Goal: Find specific fact: Find contact information

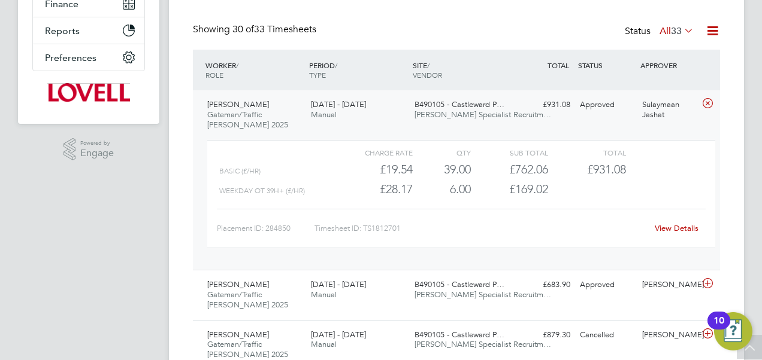
click at [326, 25] on div "Showing 30 of 33 Timesheets Status All 33" at bounding box center [456, 36] width 527 height 26
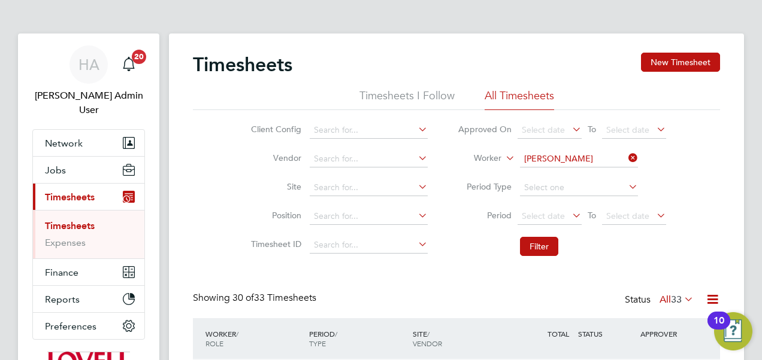
click at [541, 97] on li "All Timesheets" at bounding box center [518, 100] width 69 height 22
click at [626, 157] on icon at bounding box center [626, 158] width 0 height 17
click at [546, 53] on div "Timesheets New Timesheet" at bounding box center [456, 71] width 527 height 36
click at [536, 153] on input at bounding box center [579, 159] width 118 height 17
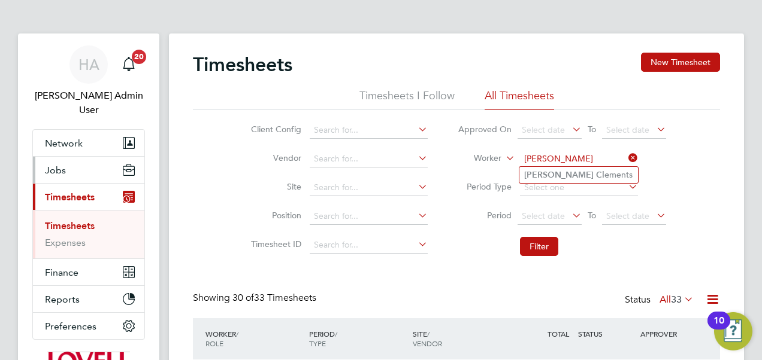
type input "[PERSON_NAME]"
click at [60, 165] on span "Jobs" at bounding box center [55, 170] width 21 height 11
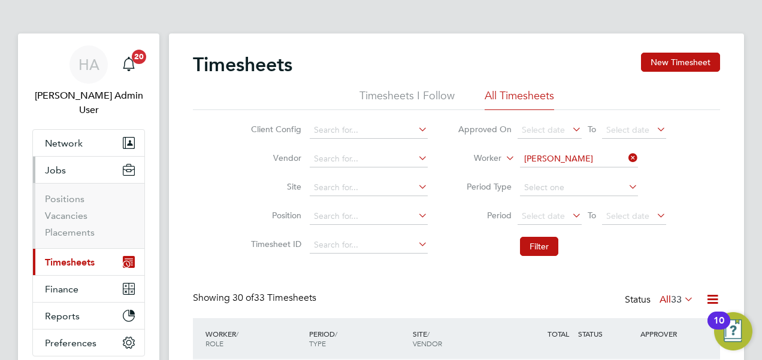
click at [60, 165] on span "Jobs" at bounding box center [55, 170] width 21 height 11
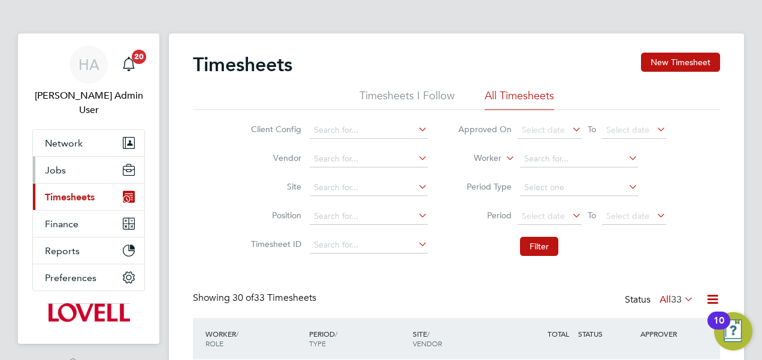
click at [61, 165] on span "Jobs" at bounding box center [55, 170] width 21 height 11
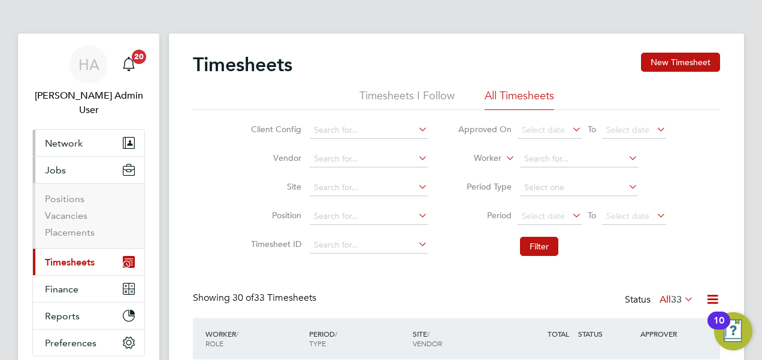
click at [59, 138] on span "Network" at bounding box center [64, 143] width 38 height 11
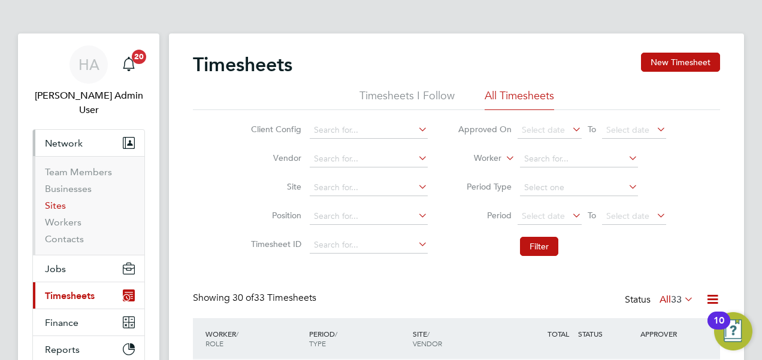
click at [59, 200] on link "Sites" at bounding box center [55, 205] width 21 height 11
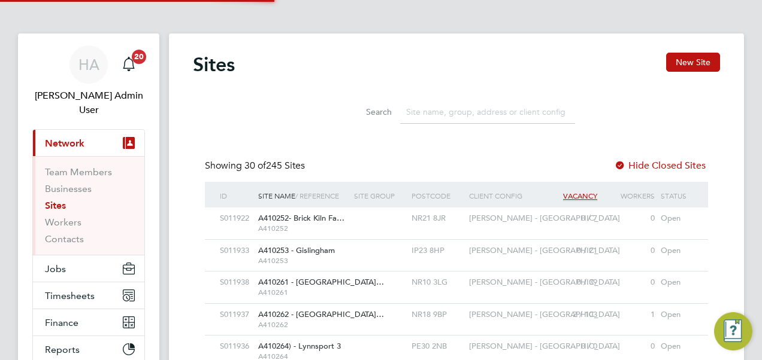
scroll to position [23, 57]
click at [455, 112] on input at bounding box center [487, 112] width 175 height 23
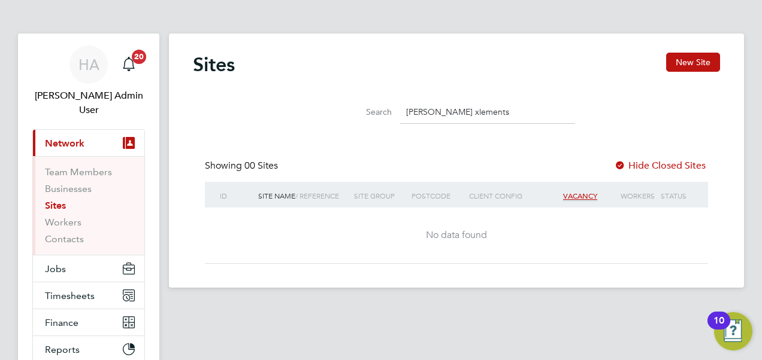
click at [430, 114] on input "[PERSON_NAME] xlements" at bounding box center [487, 112] width 175 height 23
type input "[PERSON_NAME]"
click at [59, 217] on link "Workers" at bounding box center [63, 222] width 37 height 11
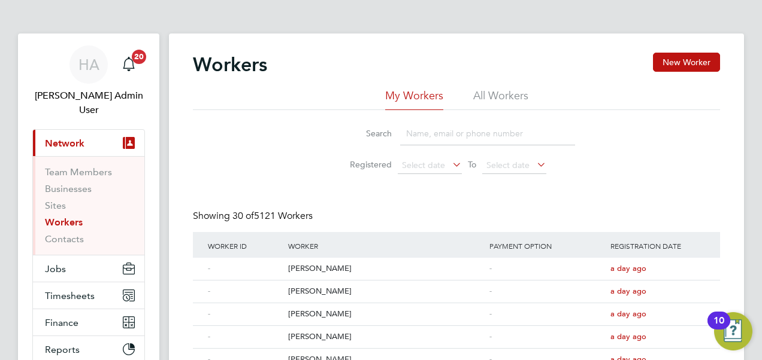
click at [483, 89] on li "All Workers" at bounding box center [500, 100] width 55 height 22
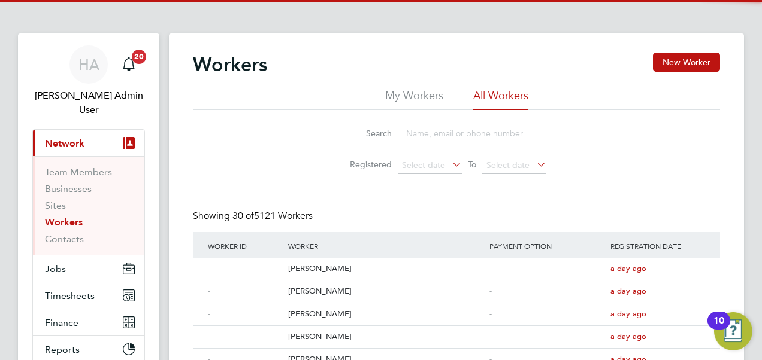
click at [435, 132] on input at bounding box center [487, 133] width 175 height 23
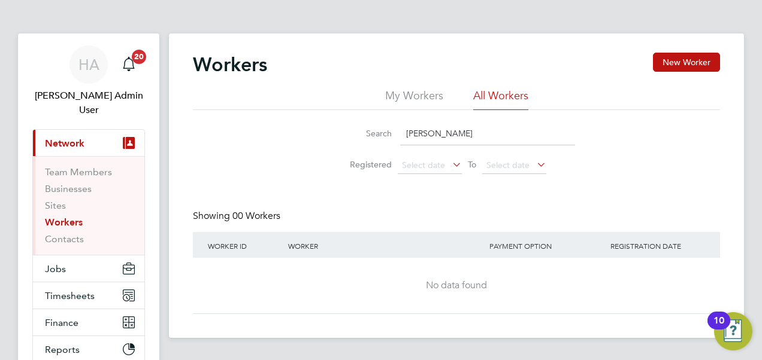
click at [424, 132] on input "[PERSON_NAME]" at bounding box center [487, 133] width 175 height 23
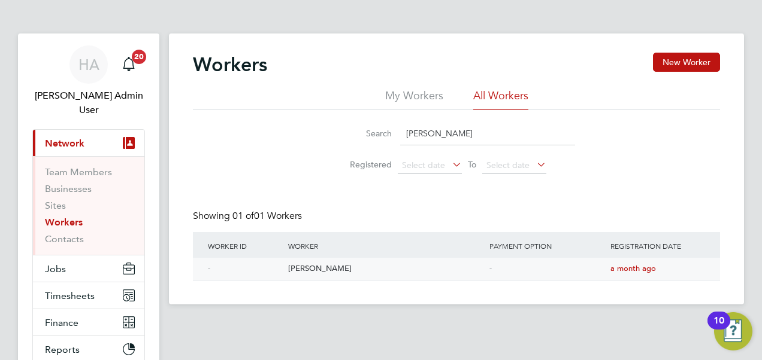
type input "[PERSON_NAME]"
click at [331, 267] on div "[PERSON_NAME]" at bounding box center [385, 269] width 201 height 22
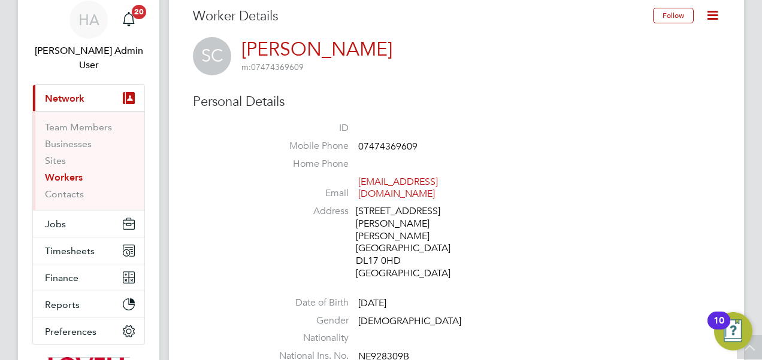
scroll to position [91, 0]
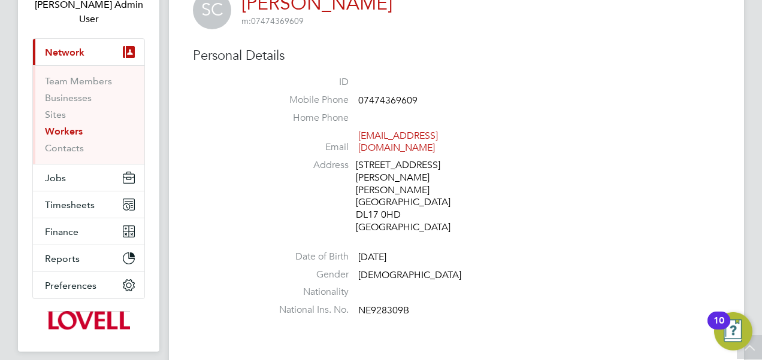
click at [386, 100] on span "07474369609" at bounding box center [387, 101] width 59 height 12
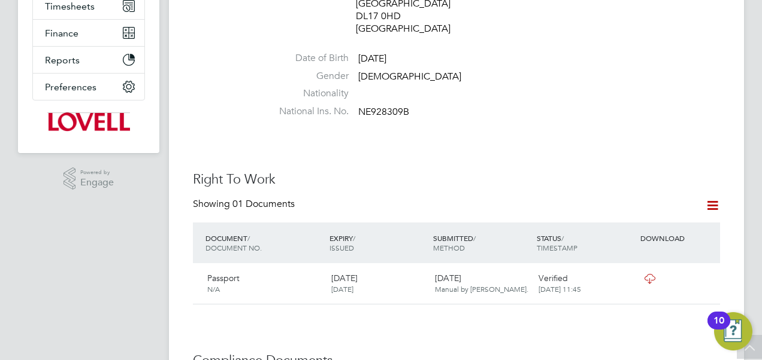
scroll to position [289, 0]
click at [419, 53] on li "Date of Birth 15 Jun 1965" at bounding box center [492, 62] width 455 height 18
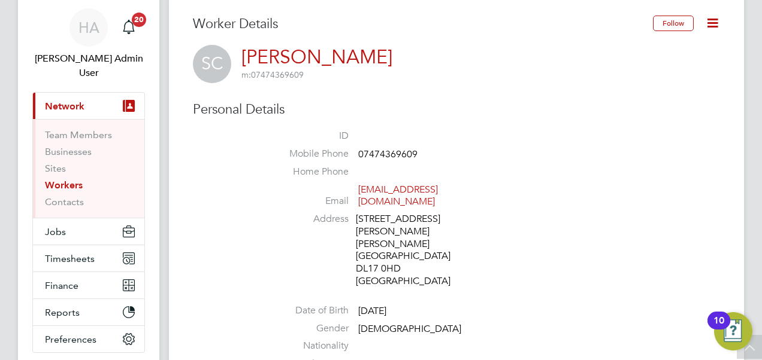
scroll to position [22, 0]
